Goal: Task Accomplishment & Management: Manage account settings

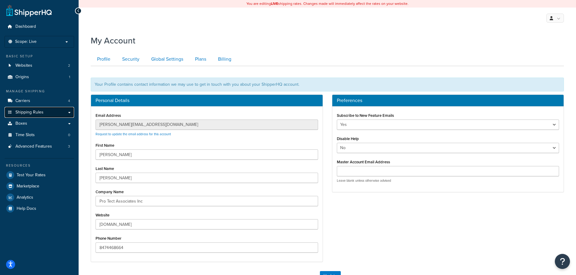
click at [41, 112] on span "Shipping Rules" at bounding box center [29, 112] width 28 height 5
click at [40, 122] on link "Boxes" at bounding box center [40, 123] width 70 height 11
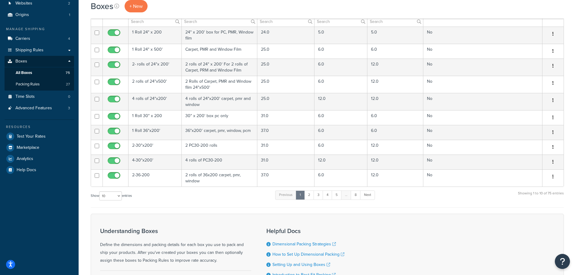
scroll to position [135, 0]
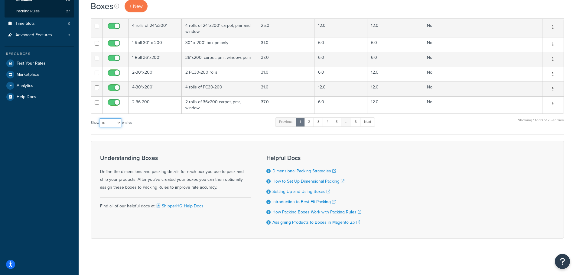
click at [114, 122] on select "10 15 25 50 100 1000" at bounding box center [110, 122] width 23 height 9
select select "1000"
click at [100, 118] on select "10 15 25 50 100 1000" at bounding box center [110, 122] width 23 height 9
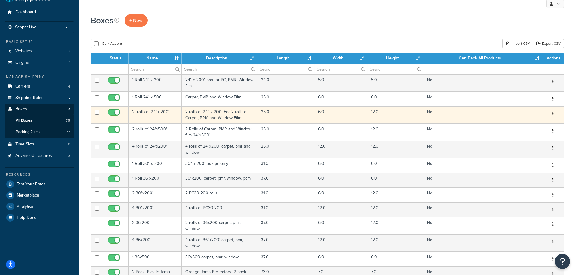
scroll to position [0, 0]
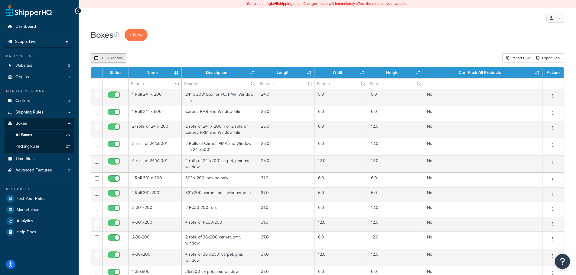
click at [95, 57] on input "checkbox" at bounding box center [96, 58] width 5 height 5
checkbox input "true"
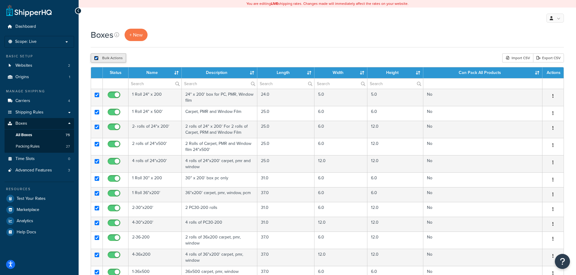
checkbox input "true"
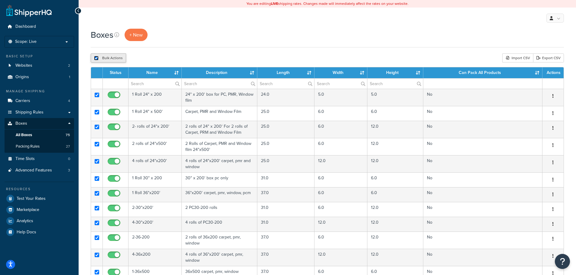
checkbox input "true"
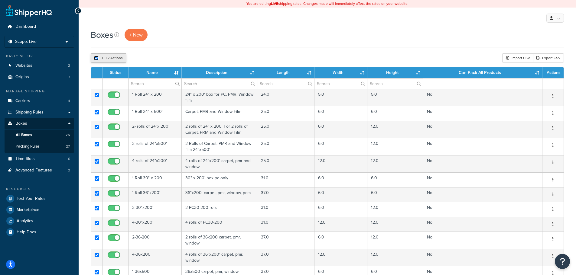
checkbox input "true"
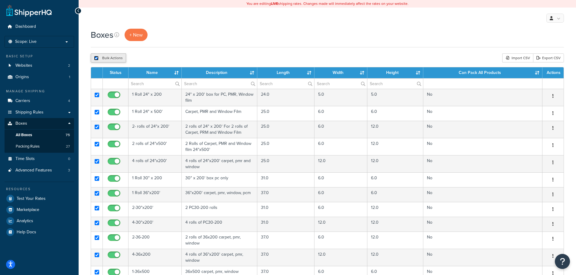
checkbox input "true"
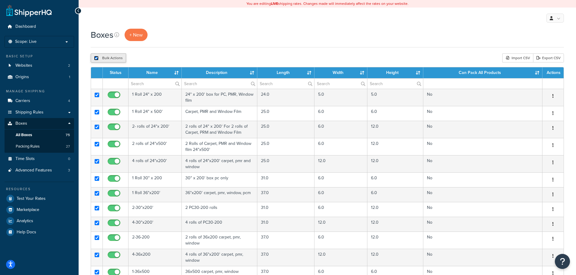
checkbox input "true"
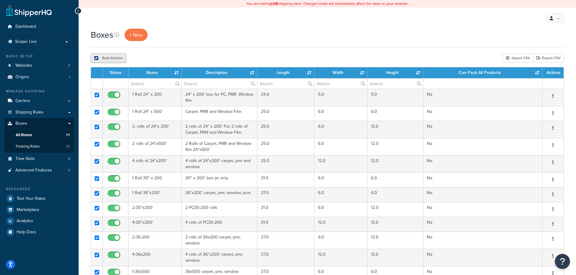
checkbox input "true"
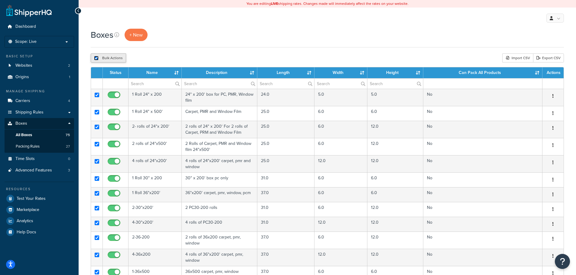
checkbox input "true"
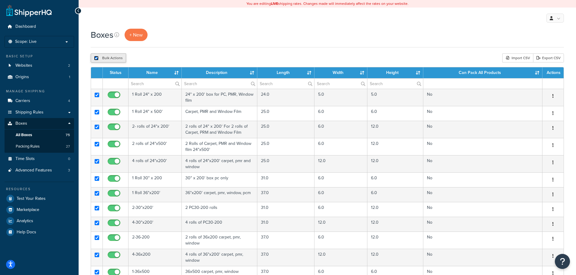
checkbox input "true"
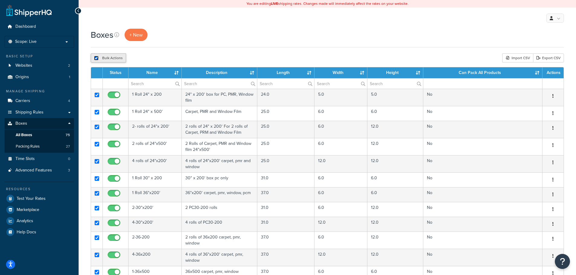
checkbox input "true"
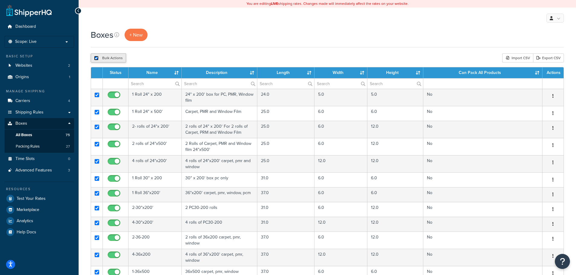
checkbox input "true"
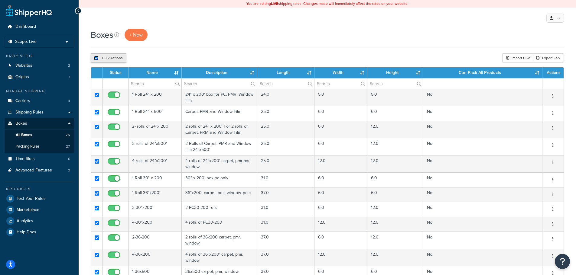
checkbox input "true"
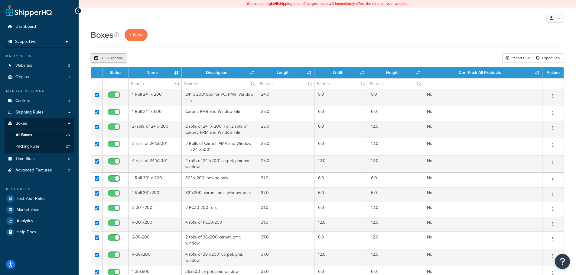
checkbox input "true"
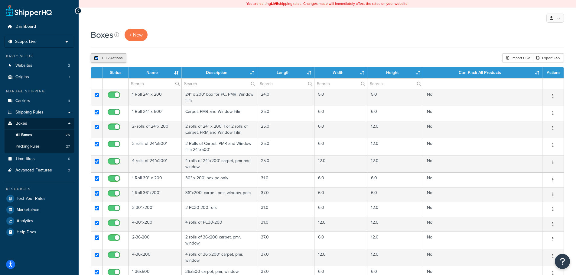
checkbox input "true"
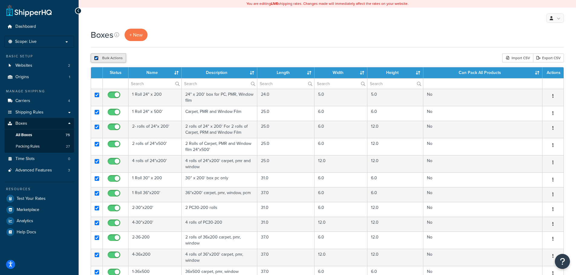
checkbox input "true"
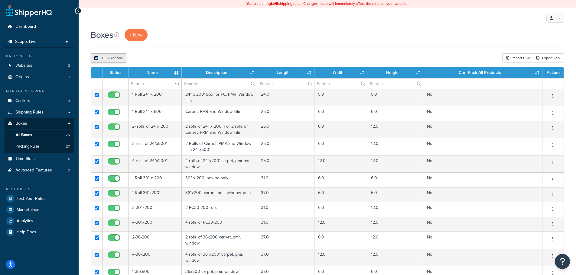
checkbox input "true"
click at [550, 58] on link "Export CSV" at bounding box center [548, 58] width 31 height 9
click at [25, 148] on span "Packing Rules" at bounding box center [28, 146] width 24 height 5
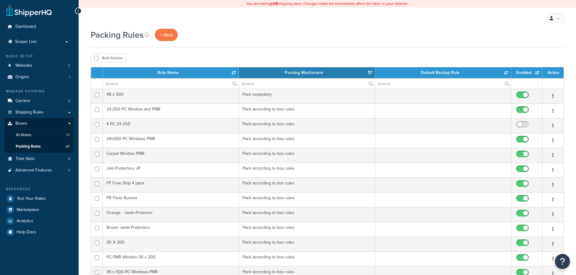
select select "15"
click at [97, 58] on input "checkbox" at bounding box center [96, 58] width 5 height 5
checkbox input "true"
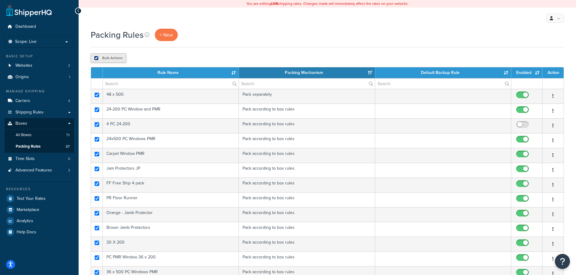
checkbox input "true"
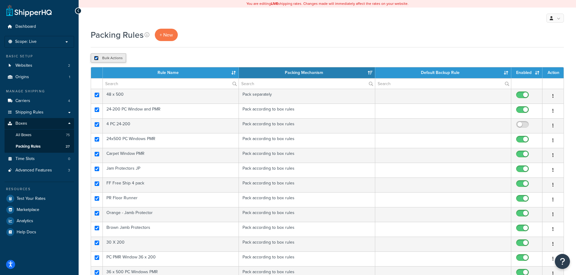
checkbox input "true"
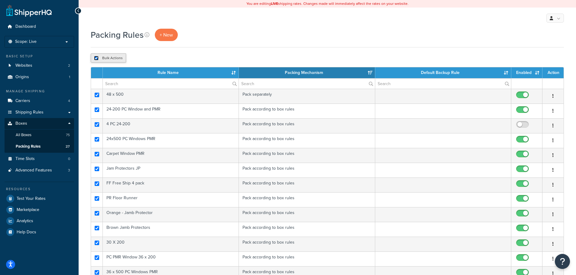
checkbox input "true"
click at [97, 58] on input "checkbox" at bounding box center [96, 58] width 5 height 5
checkbox input "false"
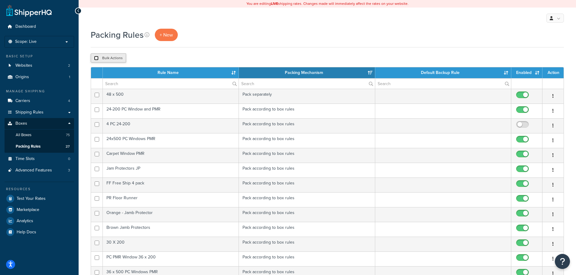
checkbox input "false"
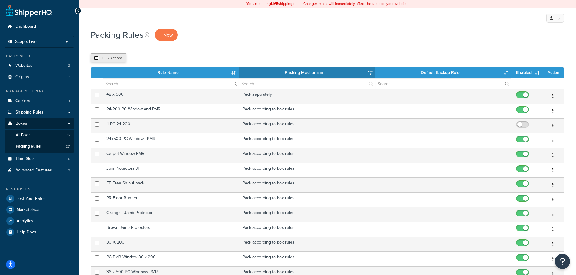
checkbox input "false"
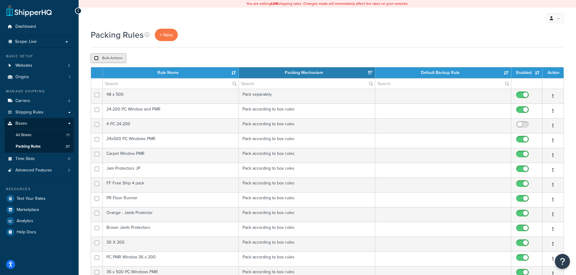
checkbox input "false"
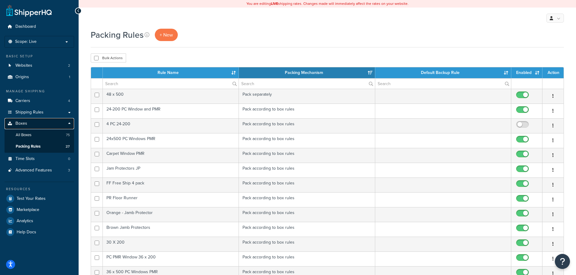
click at [27, 125] on link "Boxes" at bounding box center [40, 123] width 70 height 11
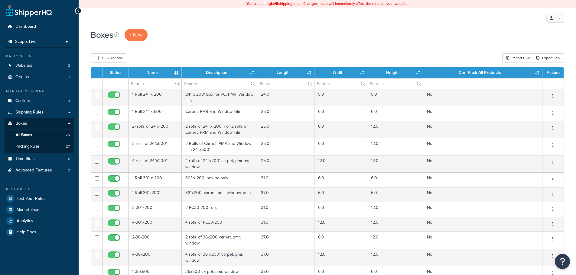
select select "1000"
